Goal: Information Seeking & Learning: Learn about a topic

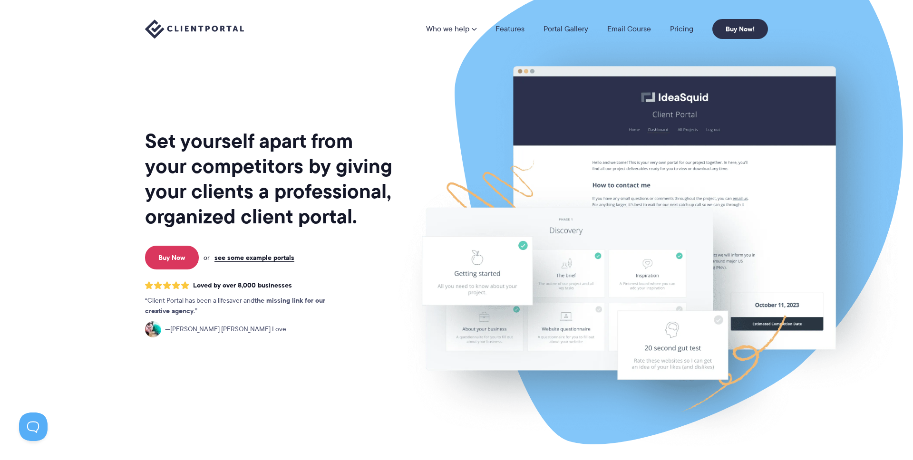
click at [686, 30] on link "Pricing" at bounding box center [681, 29] width 23 height 8
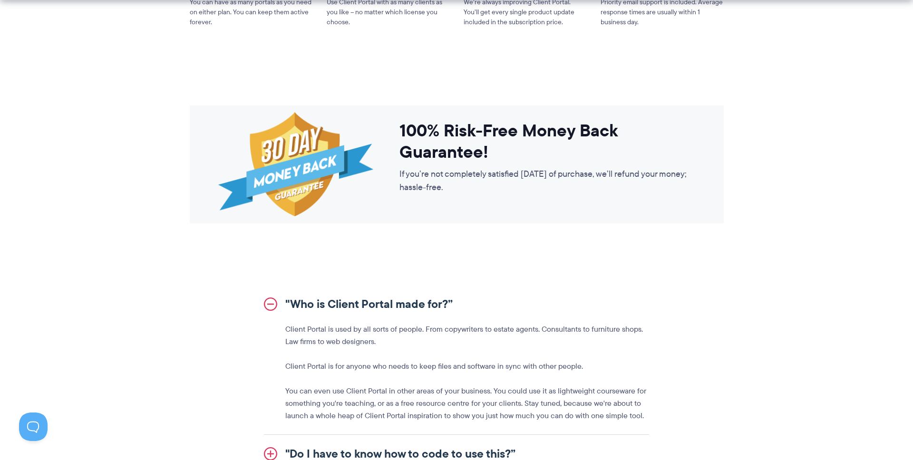
scroll to position [849, 0]
